Goal: Task Accomplishment & Management: Use online tool/utility

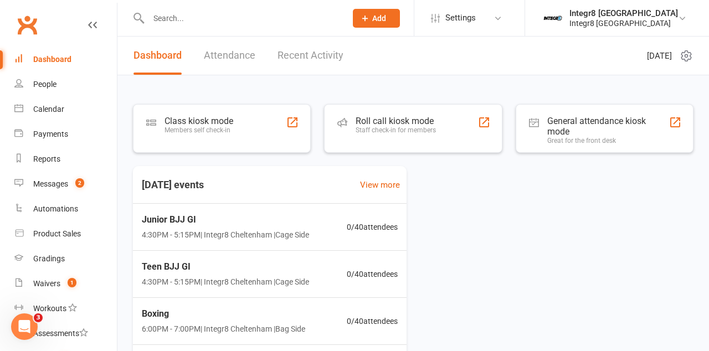
click at [195, 138] on div "Class kiosk mode Members self check-in" at bounding box center [198, 130] width 69 height 29
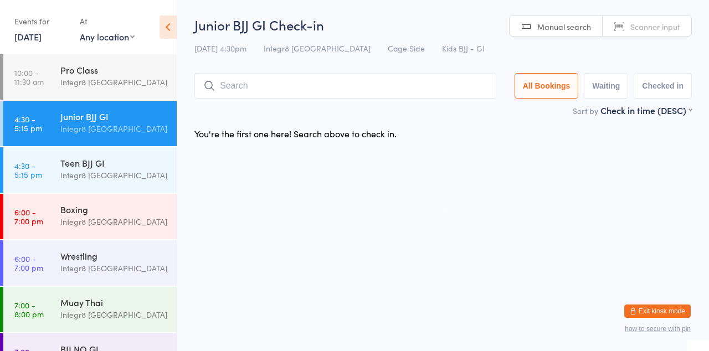
click at [111, 236] on div "Boxing Integr8 [GEOGRAPHIC_DATA]" at bounding box center [118, 216] width 116 height 44
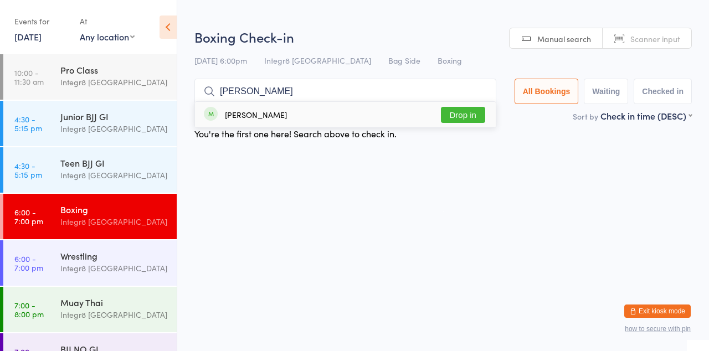
type input "[PERSON_NAME]"
click at [482, 118] on button "Drop in" at bounding box center [463, 115] width 44 height 16
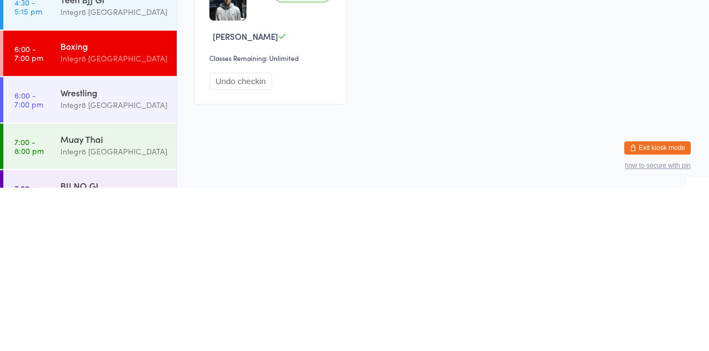
click at [55, 315] on link "7:00 - 8:00 pm Muay Thai Integr8 [GEOGRAPHIC_DATA]" at bounding box center [89, 309] width 173 height 45
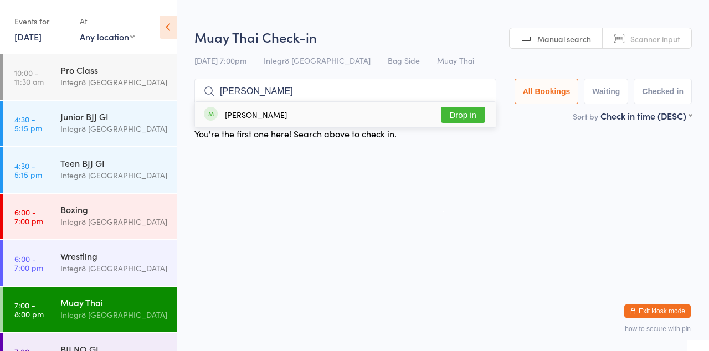
type input "[PERSON_NAME]"
click at [485, 116] on button "Drop in" at bounding box center [463, 115] width 44 height 16
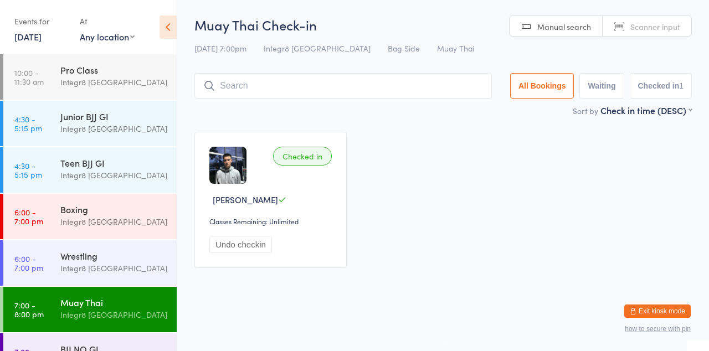
click at [536, 147] on div "Checked in [PERSON_NAME] Classes Remaining: Unlimited Undo checkin" at bounding box center [442, 200] width 517 height 156
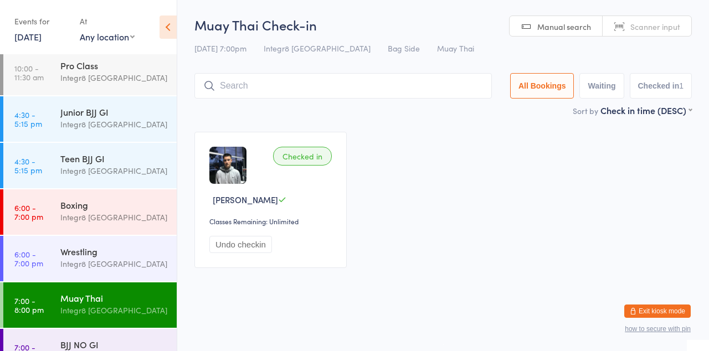
scroll to position [3, 0]
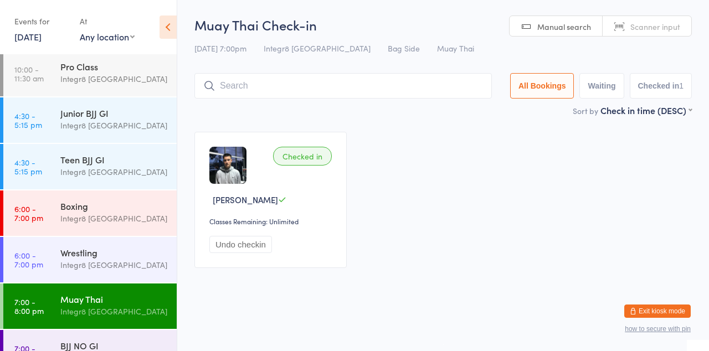
click at [123, 128] on div "Integr8 [GEOGRAPHIC_DATA]" at bounding box center [113, 125] width 107 height 13
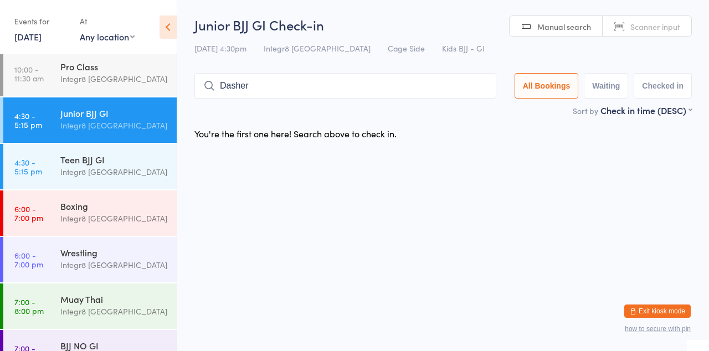
type input "Dasher"
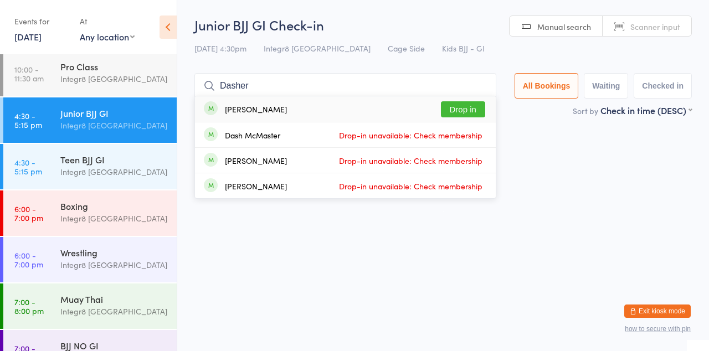
click at [469, 123] on div "Dash McMaster Drop-in unavailable: Check membership" at bounding box center [345, 134] width 301 height 25
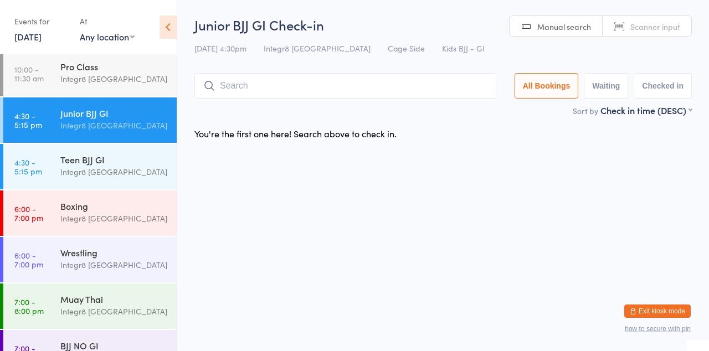
click at [698, 145] on div "You're the first one here! Search above to check in." at bounding box center [442, 133] width 517 height 23
click at [249, 89] on input "search" at bounding box center [345, 85] width 302 height 25
type input "5"
type input "[PERSON_NAME]"
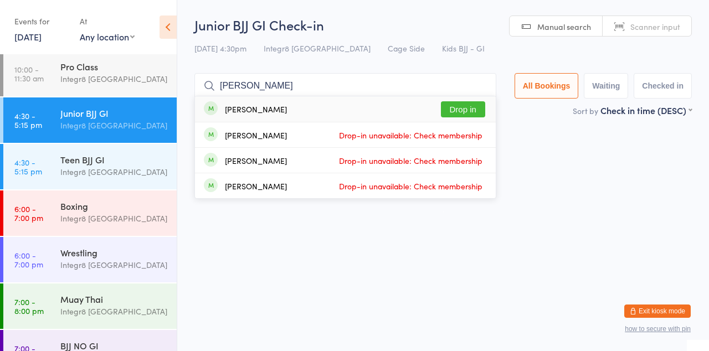
click at [481, 112] on button "Drop in" at bounding box center [463, 109] width 44 height 16
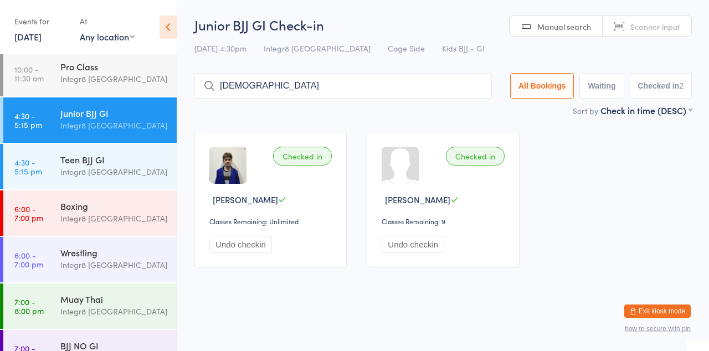
type input "[DEMOGRAPHIC_DATA]"
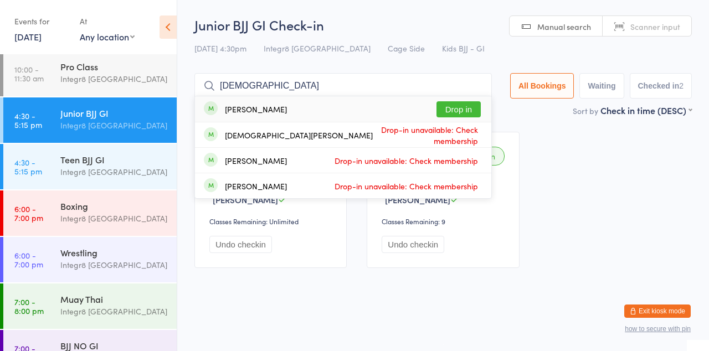
click at [474, 113] on button "Drop in" at bounding box center [458, 109] width 44 height 16
